Goal: Information Seeking & Learning: Understand process/instructions

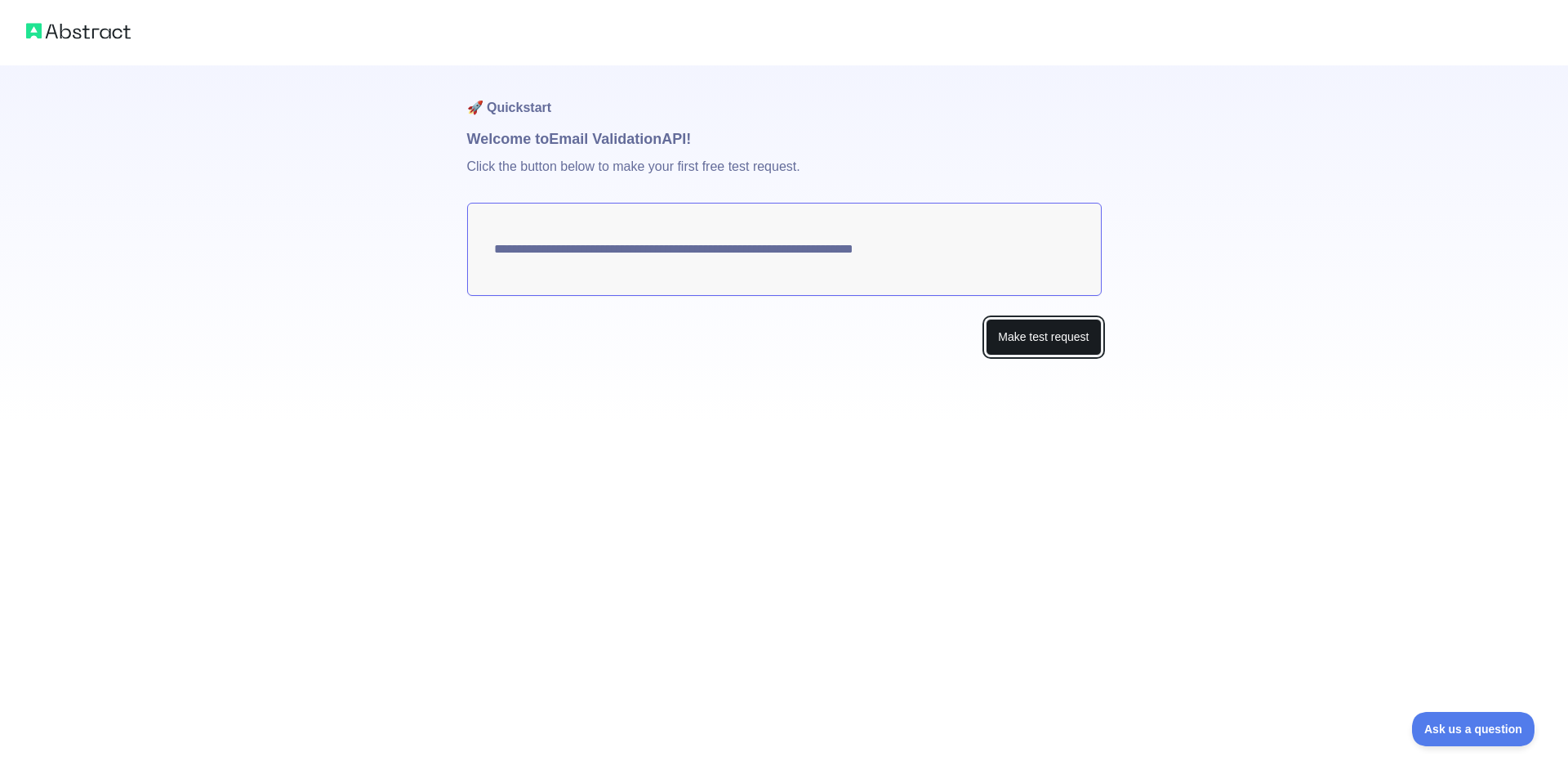
click at [1090, 331] on button "Make test request" at bounding box center [1044, 337] width 115 height 37
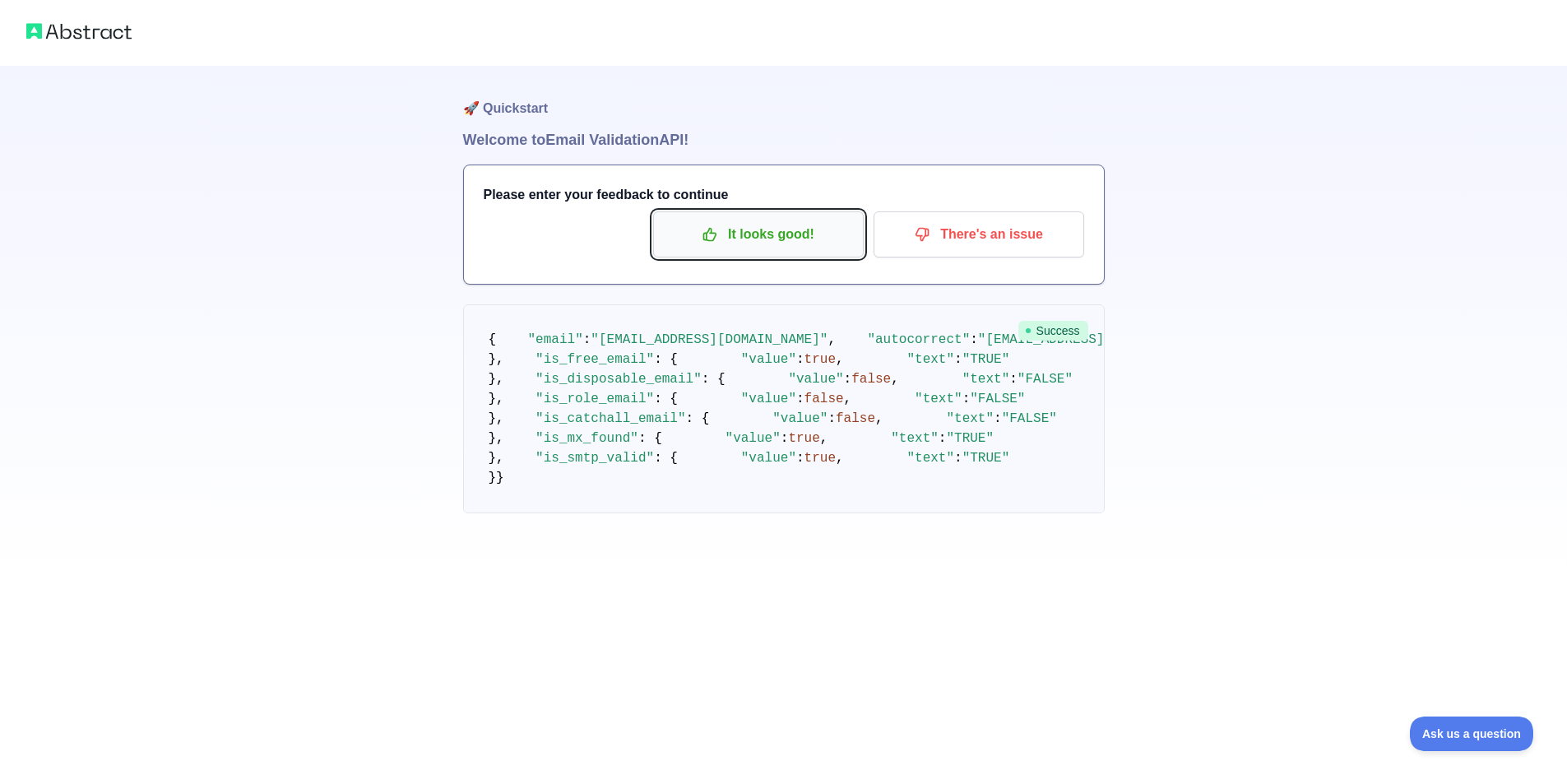
click at [788, 235] on p "It looks good!" at bounding box center [758, 235] width 186 height 28
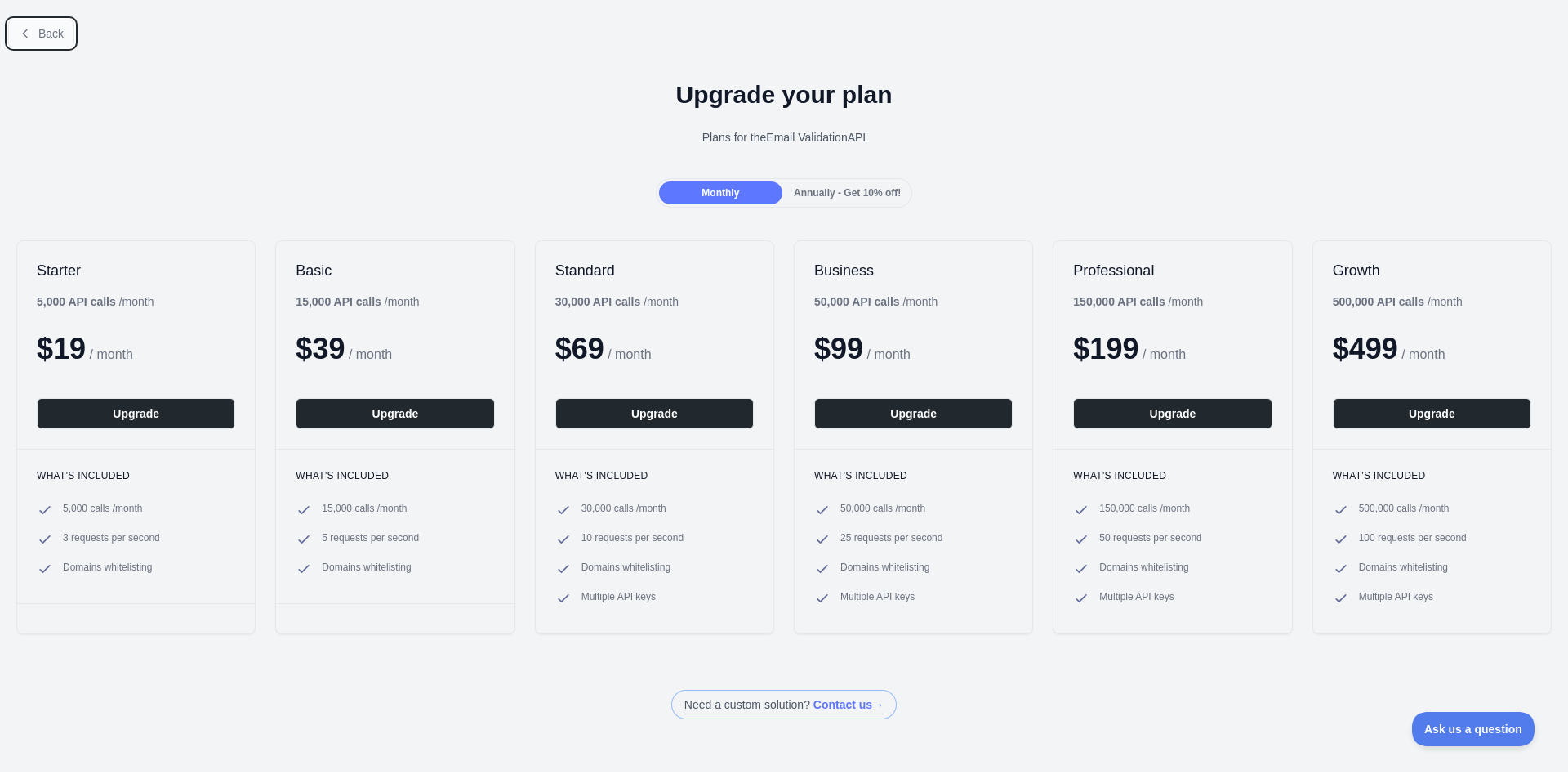
click at [58, 39] on span "Back" at bounding box center [51, 34] width 25 height 13
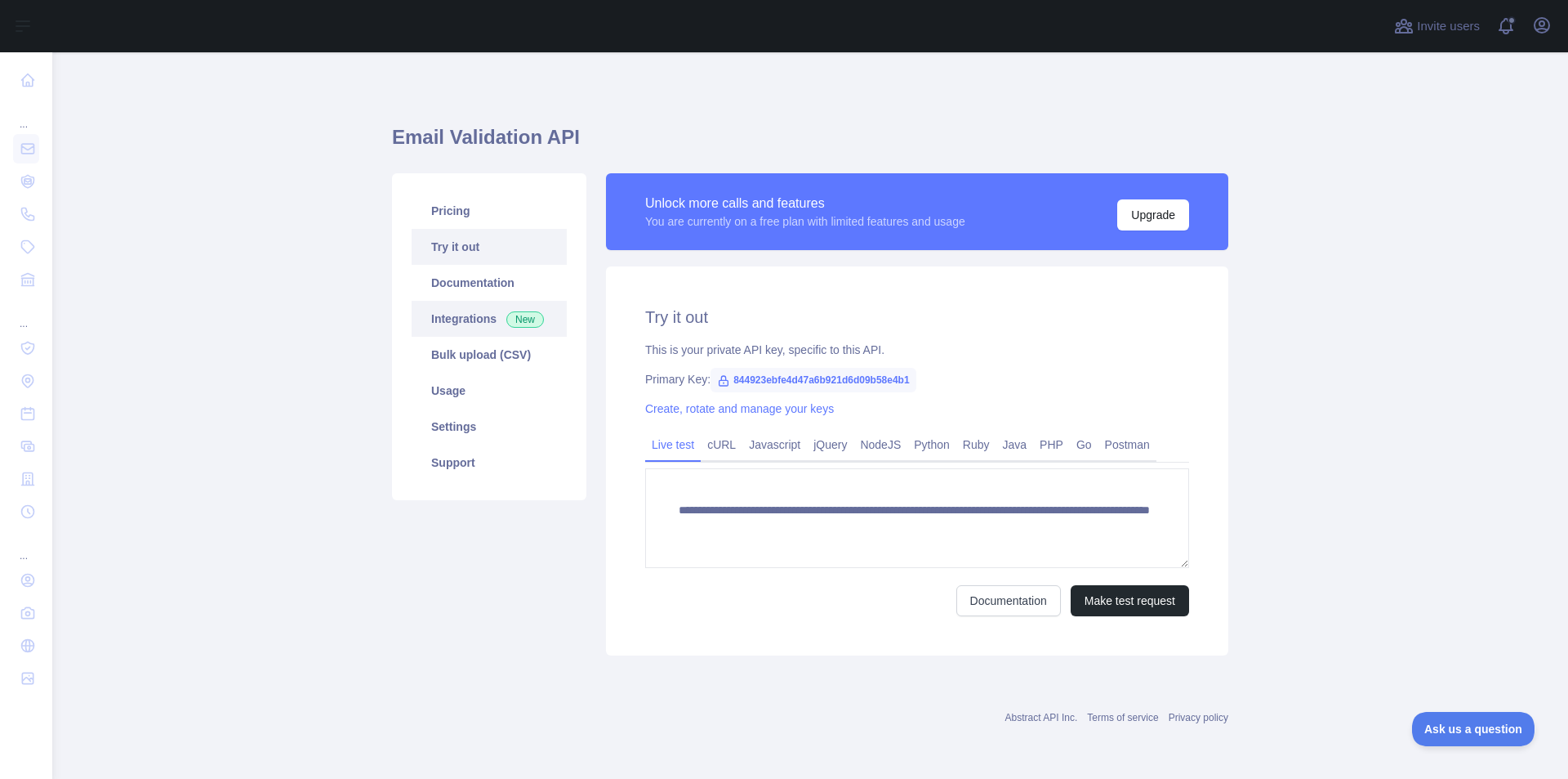
click at [478, 332] on link "Integrations New" at bounding box center [489, 318] width 155 height 36
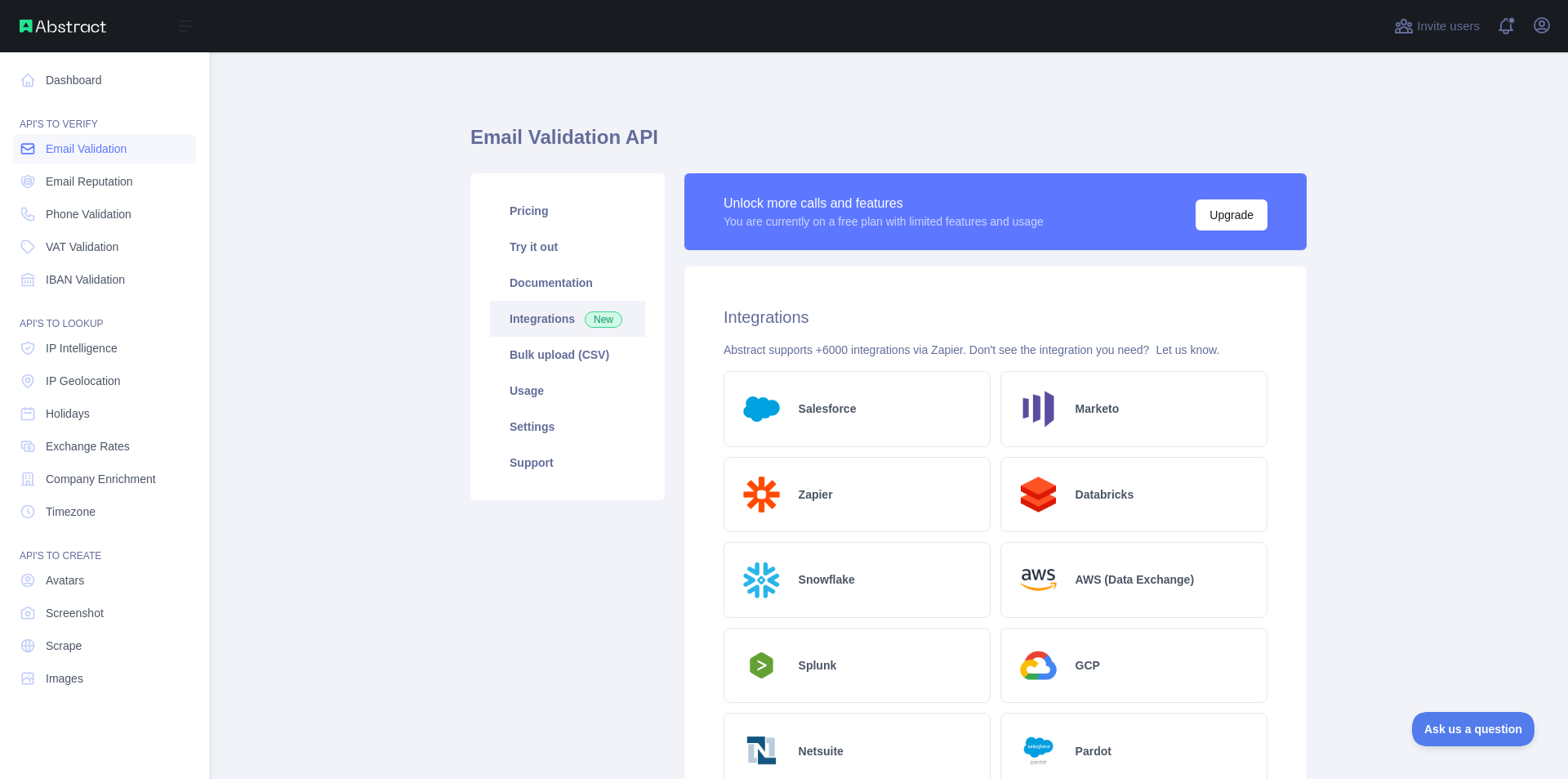
click at [125, 149] on span "Email Validation" at bounding box center [86, 149] width 81 height 16
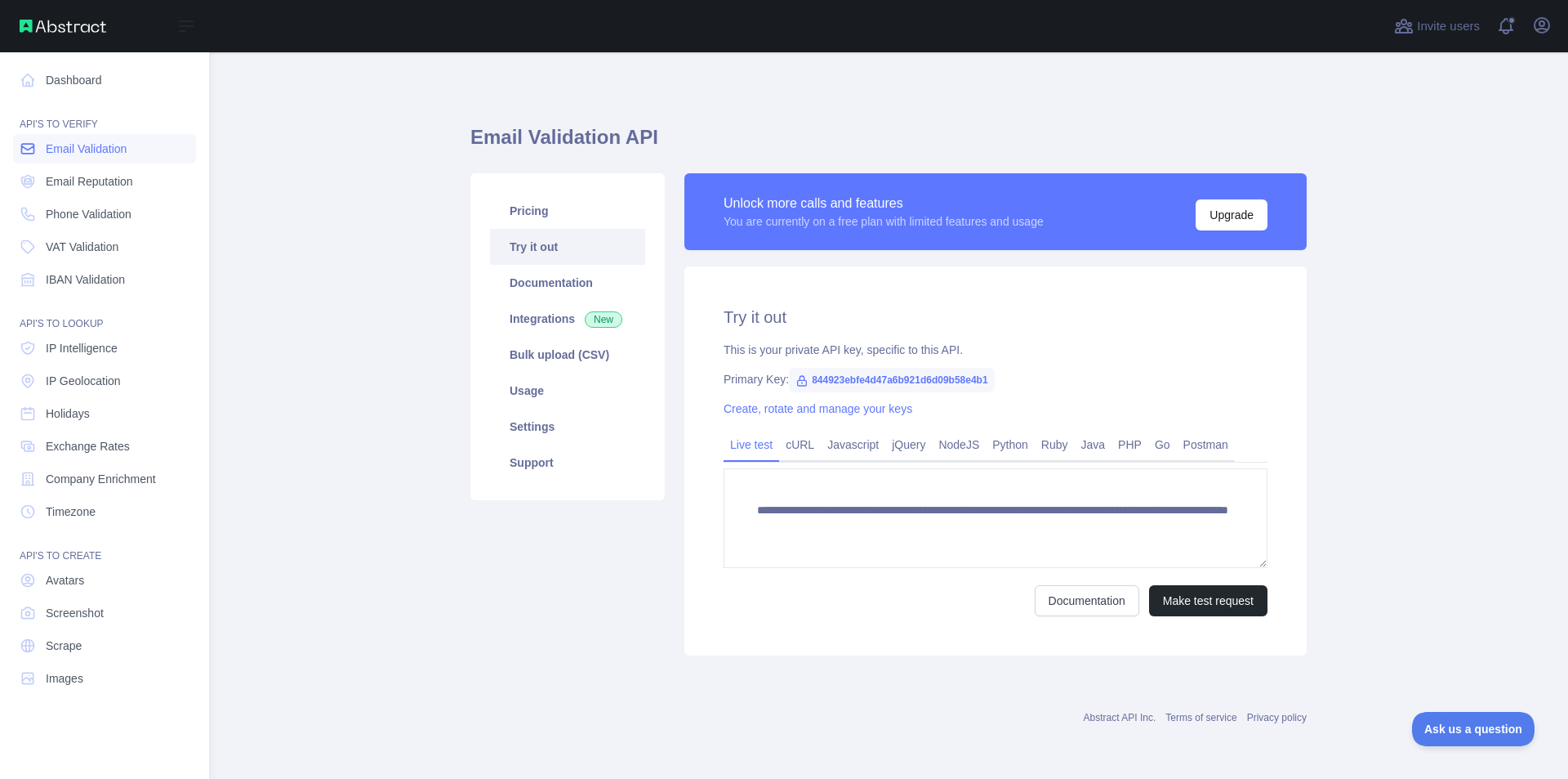
click at [86, 161] on link "Email Validation" at bounding box center [104, 149] width 183 height 30
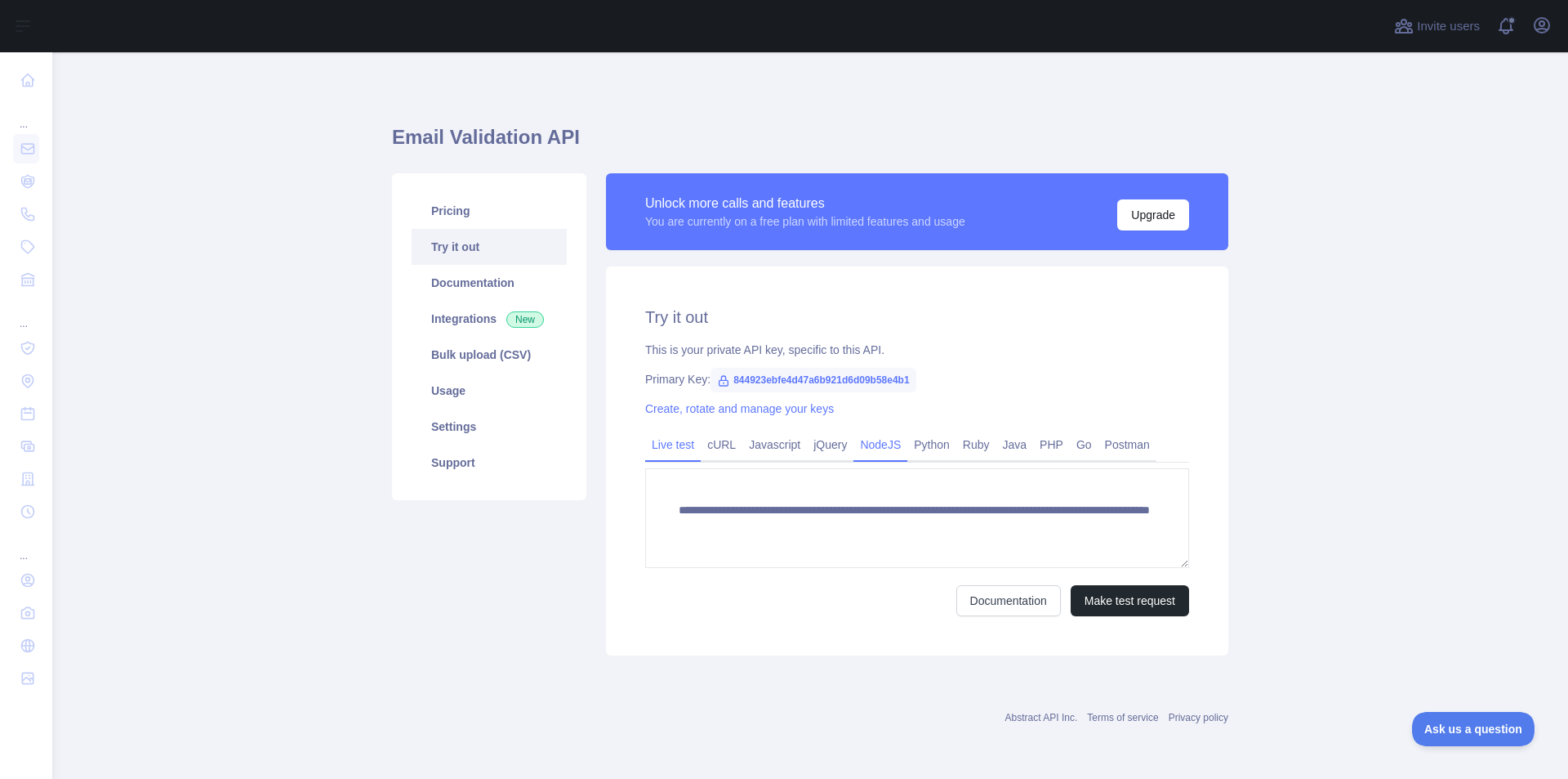
click at [872, 451] on link "NodeJS" at bounding box center [880, 445] width 54 height 26
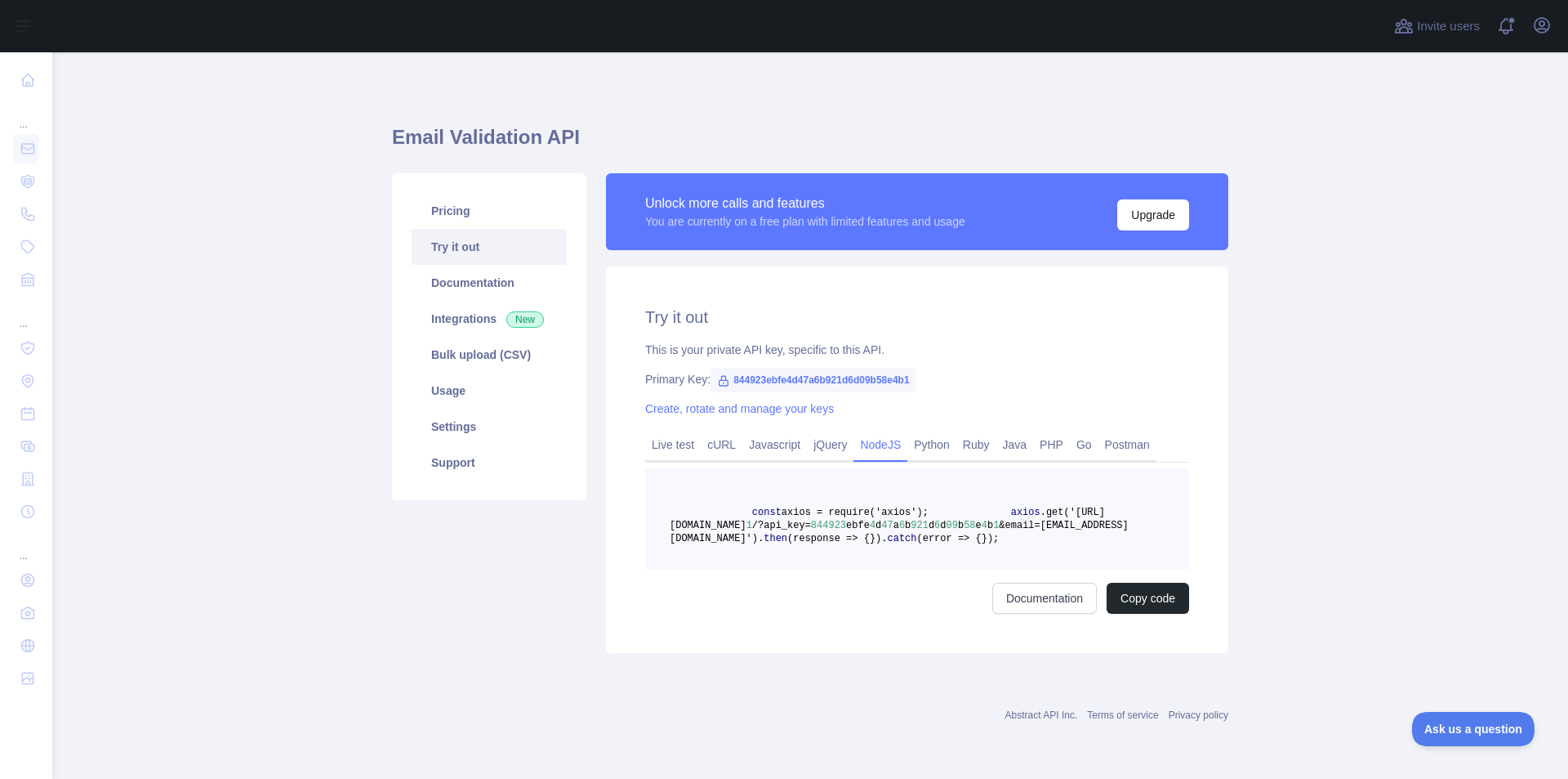
scroll to position [48, 0]
click at [999, 432] on link "Java" at bounding box center [1015, 445] width 38 height 26
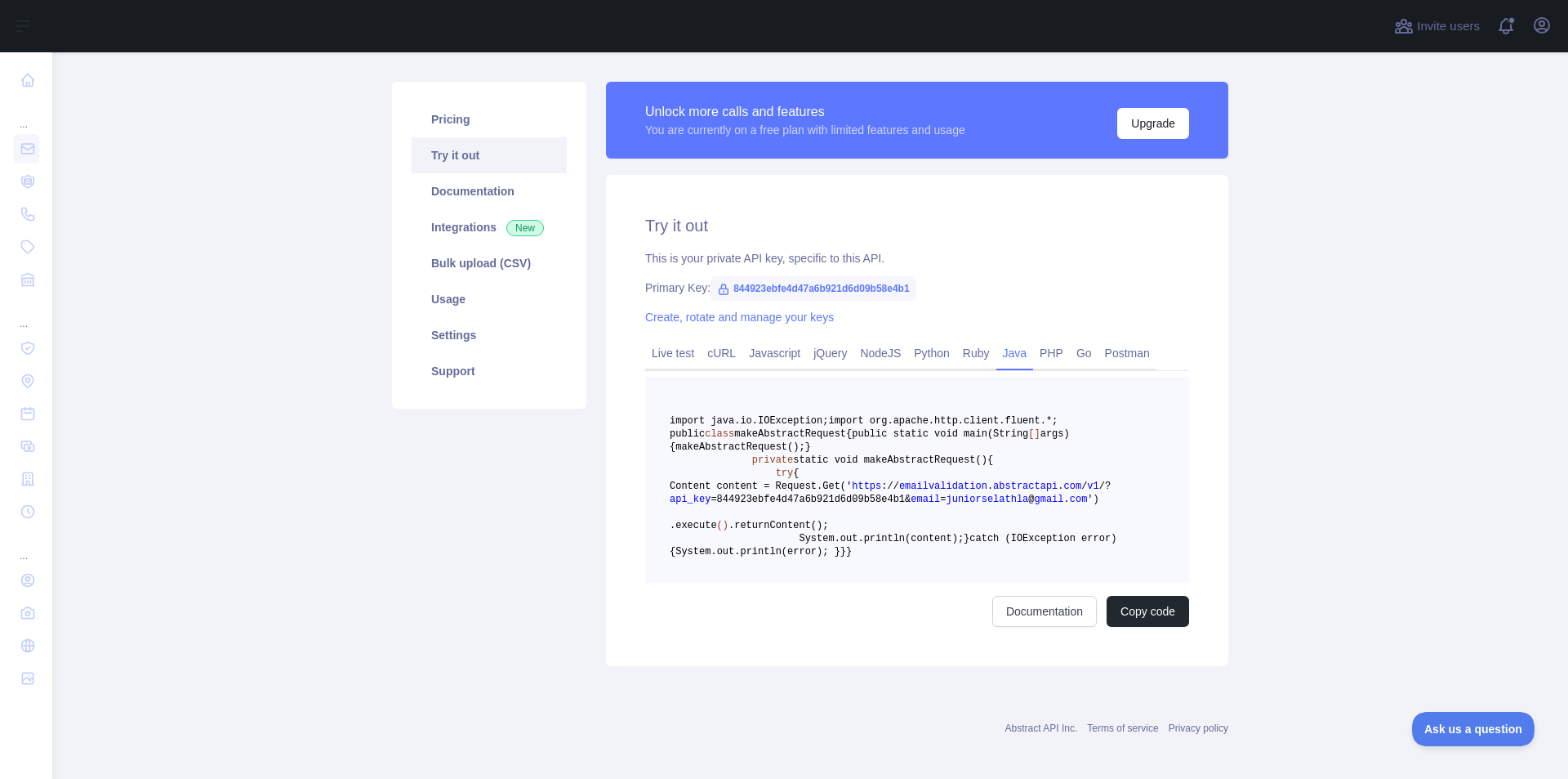
scroll to position [129, 0]
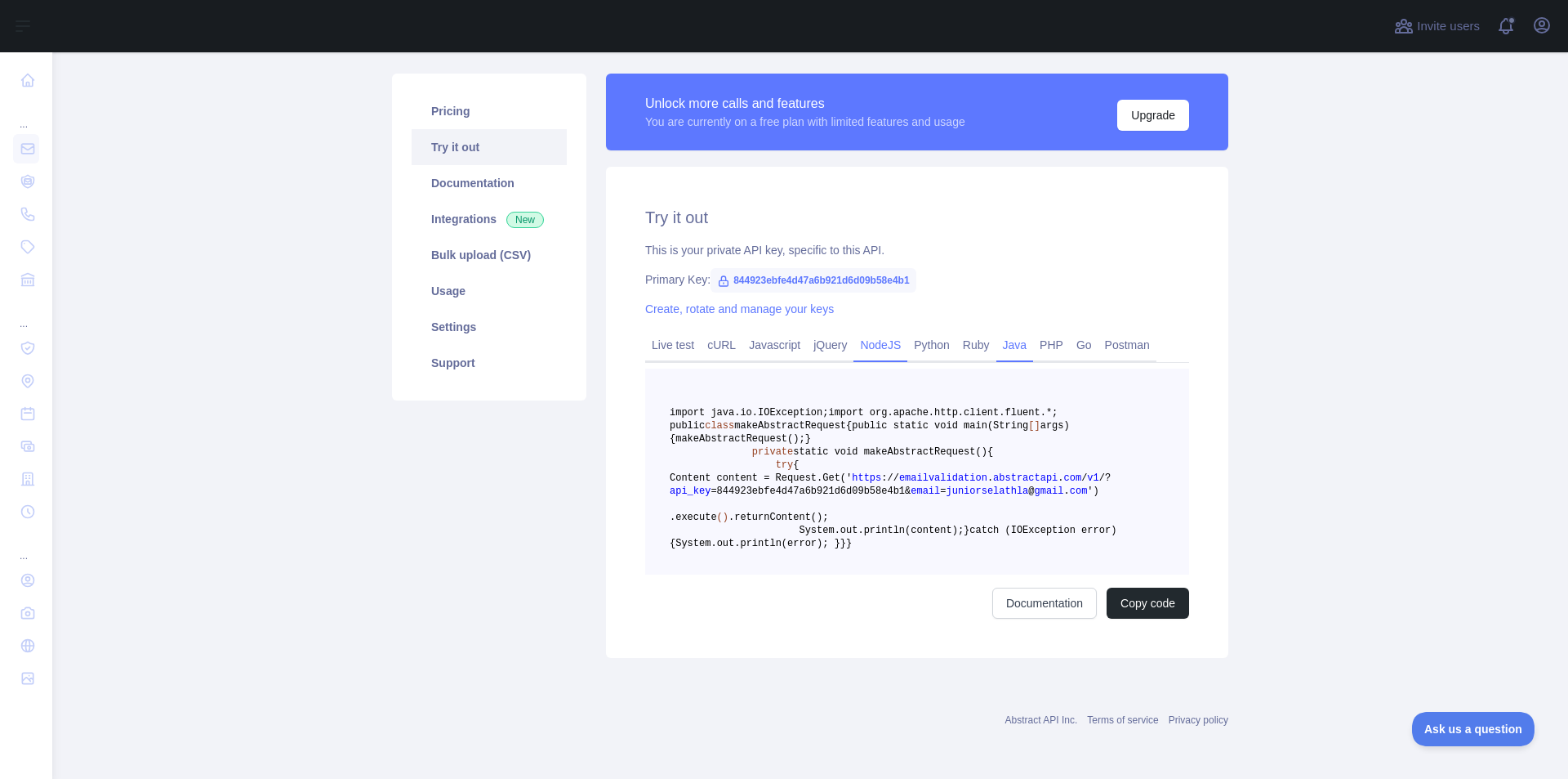
click at [875, 332] on link "NodeJS" at bounding box center [880, 345] width 54 height 26
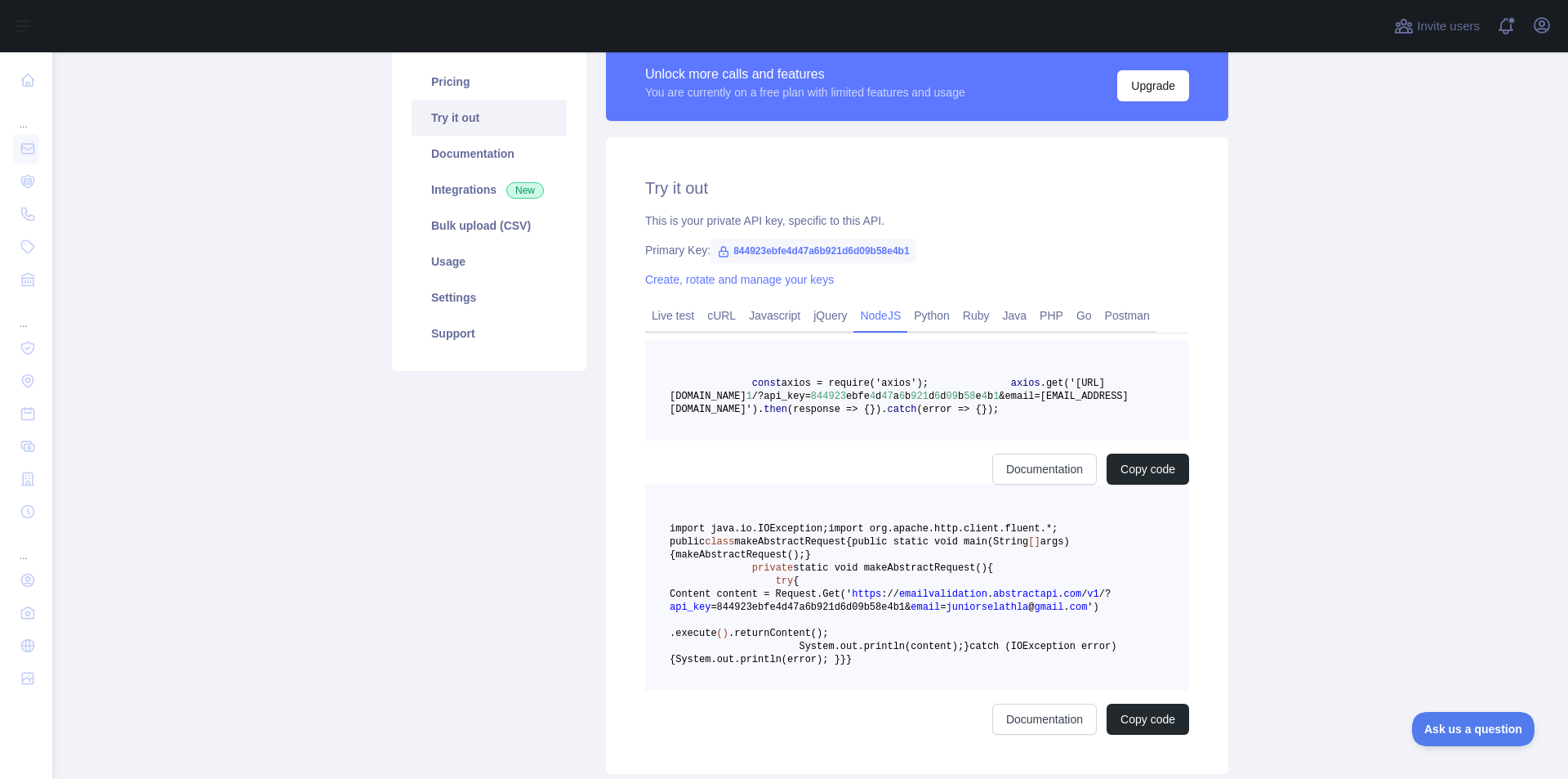
scroll to position [48, 0]
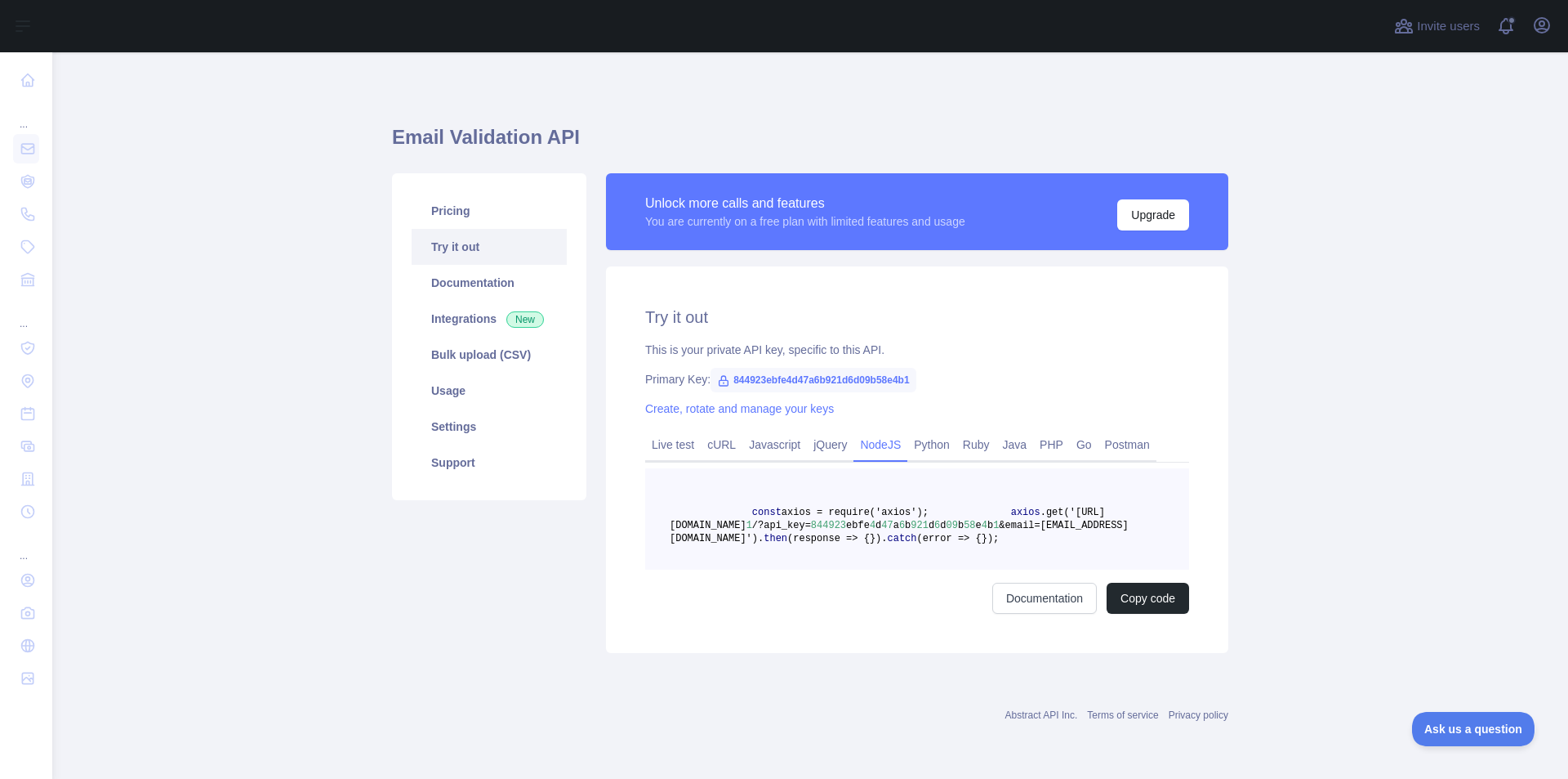
click at [720, 376] on icon at bounding box center [724, 381] width 9 height 10
drag, startPoint x: 903, startPoint y: 332, endPoint x: 713, endPoint y: 332, distance: 190.0
click at [713, 368] on span "844923ebfe4d47a6b921d6d09b58e4b1" at bounding box center [813, 380] width 205 height 25
copy span "844923ebfe4d47a6b921d6d09b58e4b1"
